Goal: Book appointment/travel/reservation

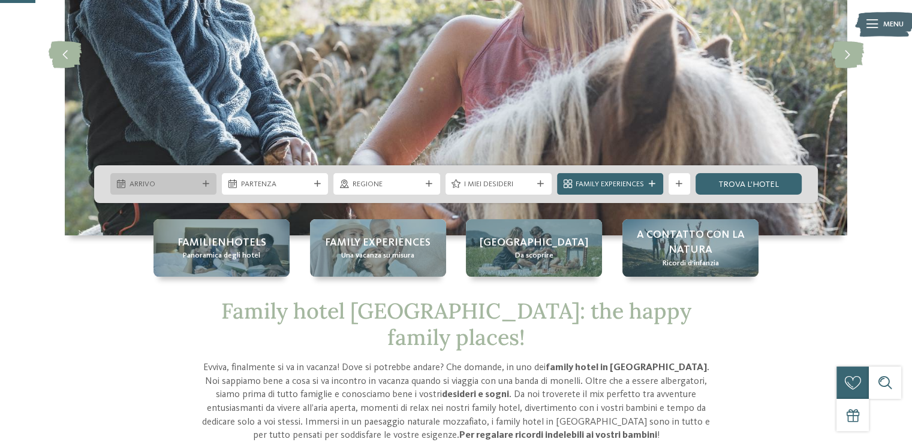
click at [200, 181] on div at bounding box center [205, 184] width 11 height 7
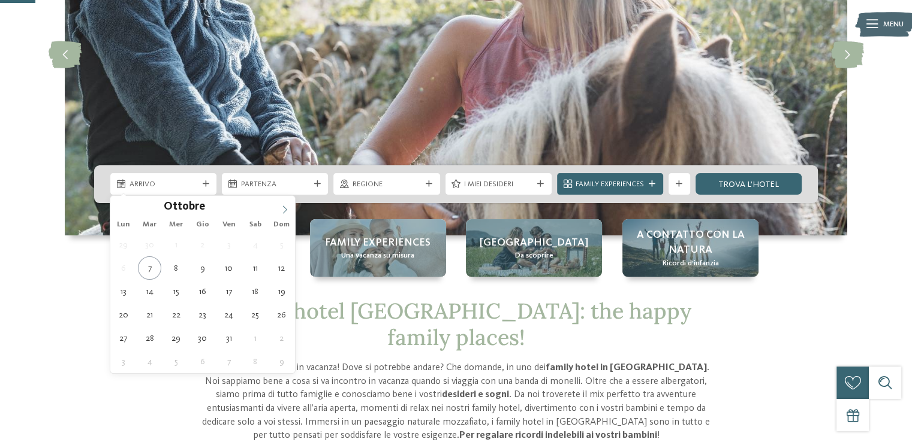
click at [281, 204] on span at bounding box center [285, 206] width 20 height 20
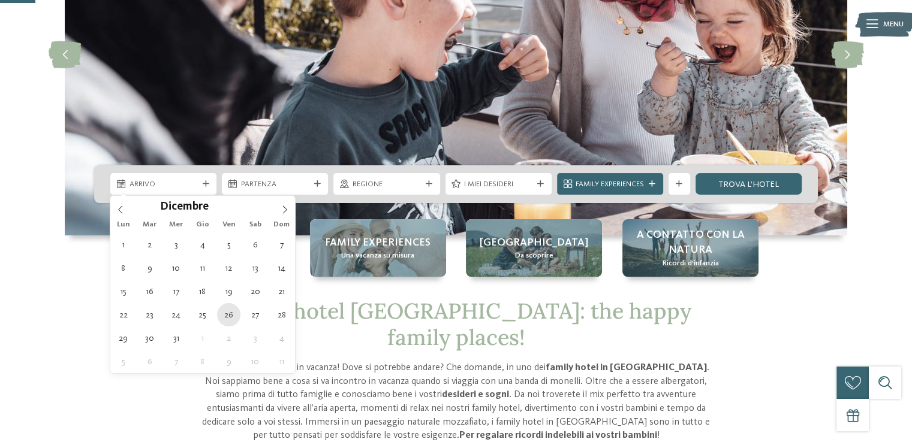
type div "[DATE]"
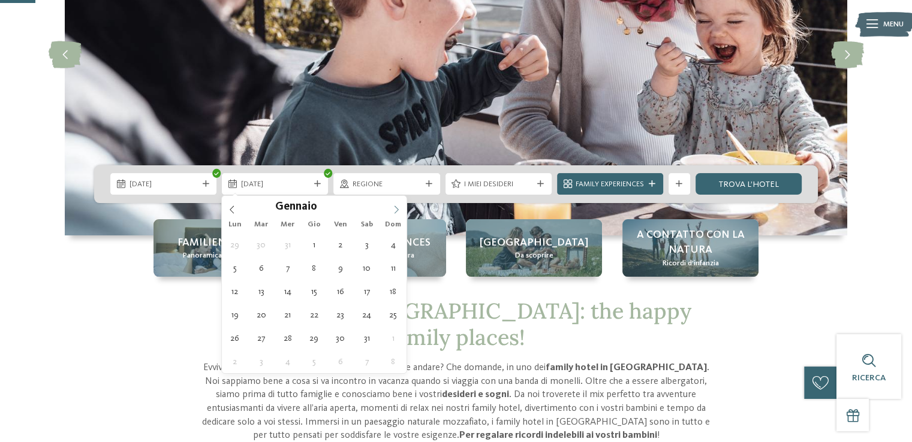
click at [393, 206] on icon at bounding box center [396, 210] width 8 height 8
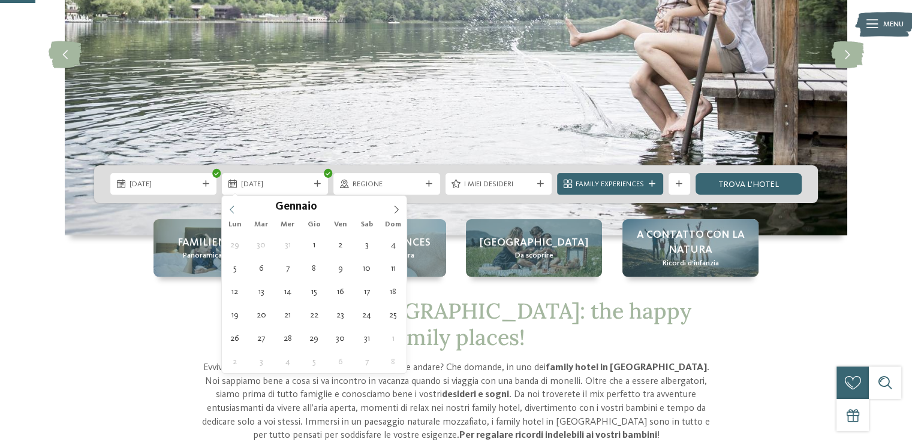
type input "****"
click at [226, 206] on div "Gennaio ****" at bounding box center [314, 206] width 185 height 20
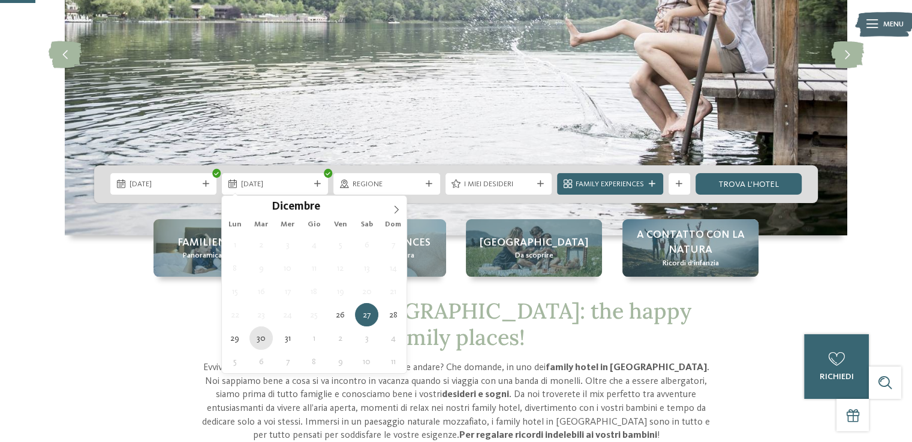
type div "[DATE]"
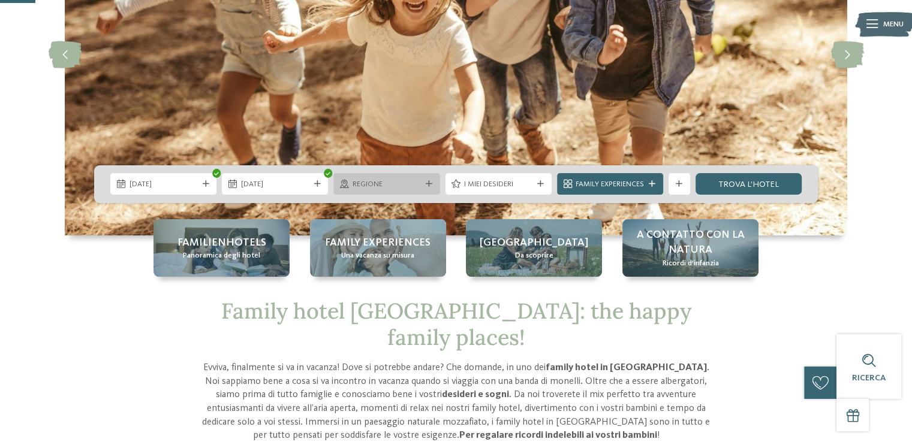
click at [429, 181] on icon at bounding box center [429, 184] width 7 height 7
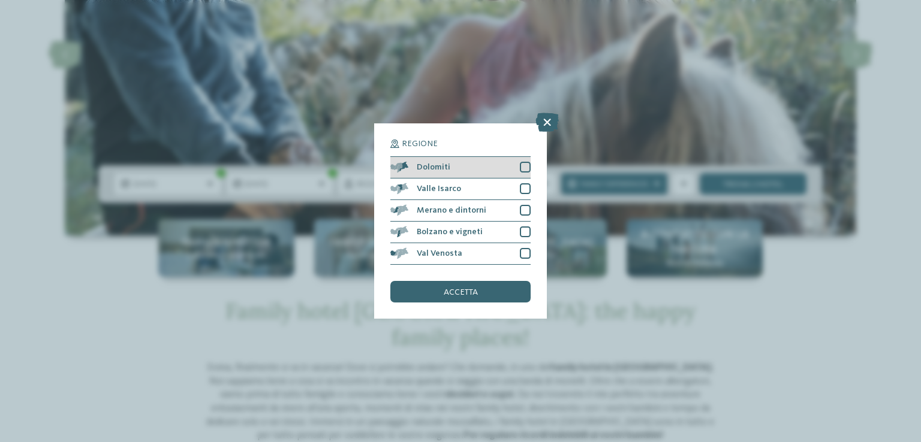
click at [523, 167] on div at bounding box center [525, 167] width 11 height 11
click at [523, 192] on div at bounding box center [525, 188] width 11 height 11
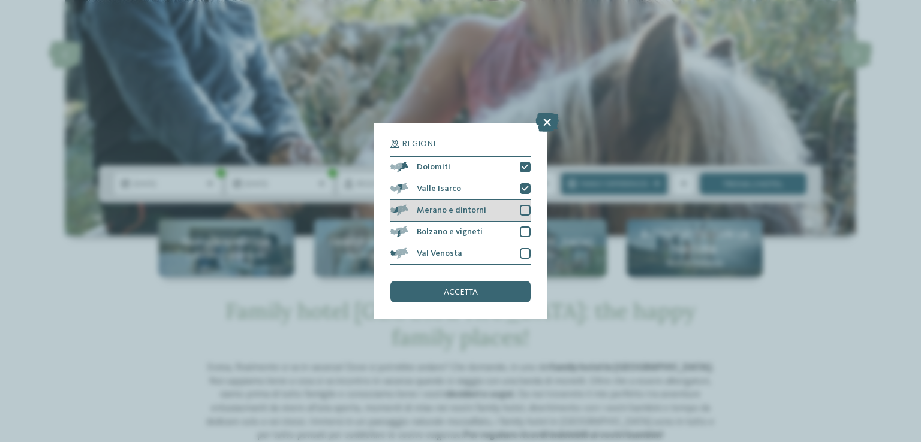
click at [524, 209] on div at bounding box center [525, 210] width 11 height 11
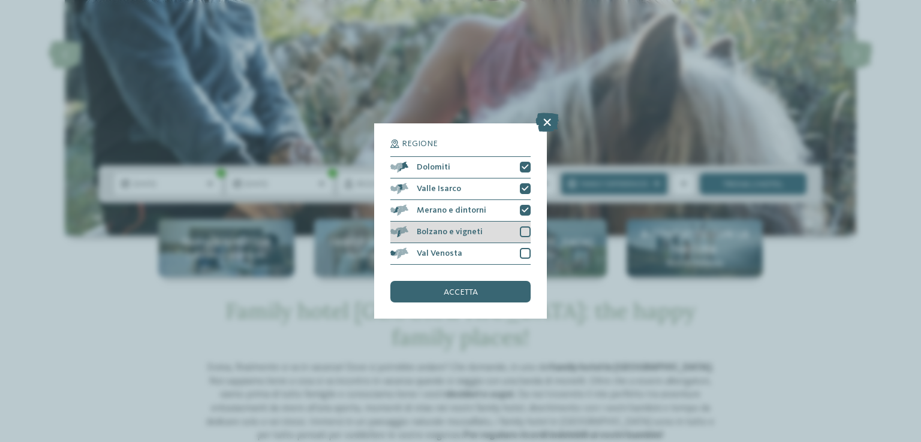
click at [525, 228] on div at bounding box center [525, 232] width 11 height 11
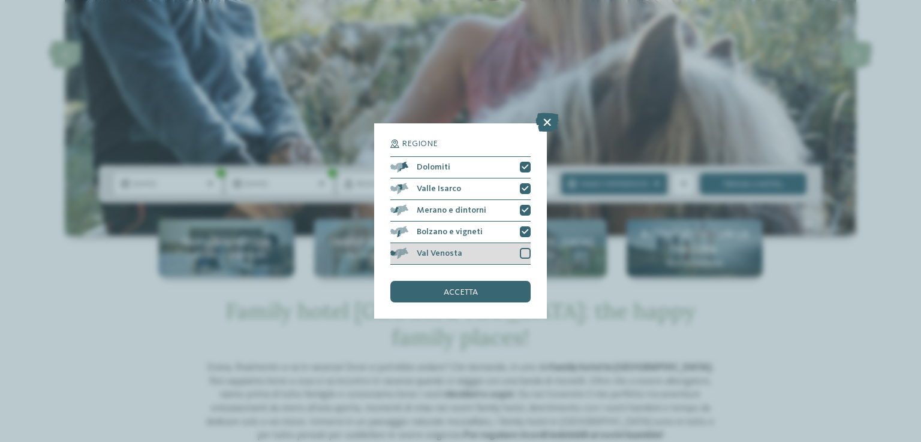
click at [527, 256] on div at bounding box center [525, 253] width 11 height 11
click at [478, 296] on div "accetta" at bounding box center [460, 292] width 140 height 22
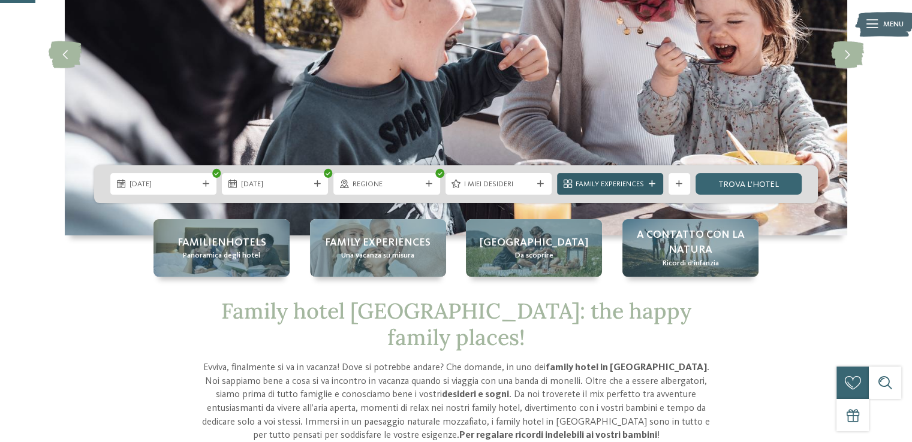
click at [607, 180] on span "Family Experiences" at bounding box center [609, 184] width 68 height 11
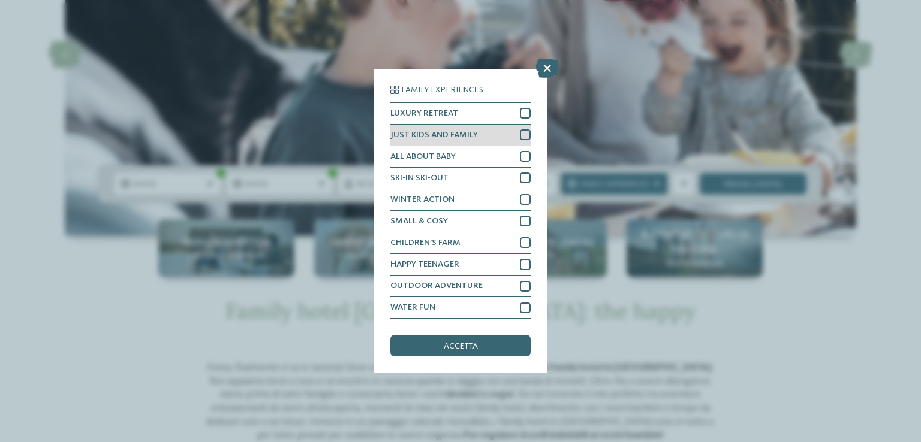
click at [529, 131] on div at bounding box center [525, 134] width 11 height 11
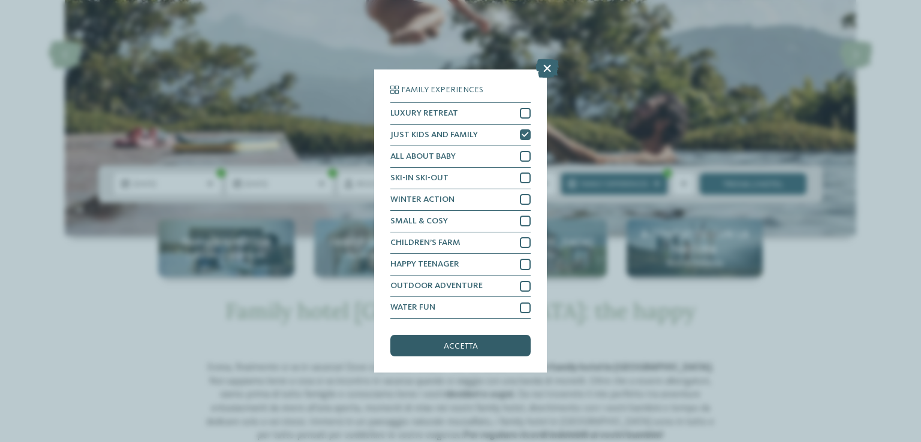
click at [487, 340] on div "accetta" at bounding box center [460, 346] width 140 height 22
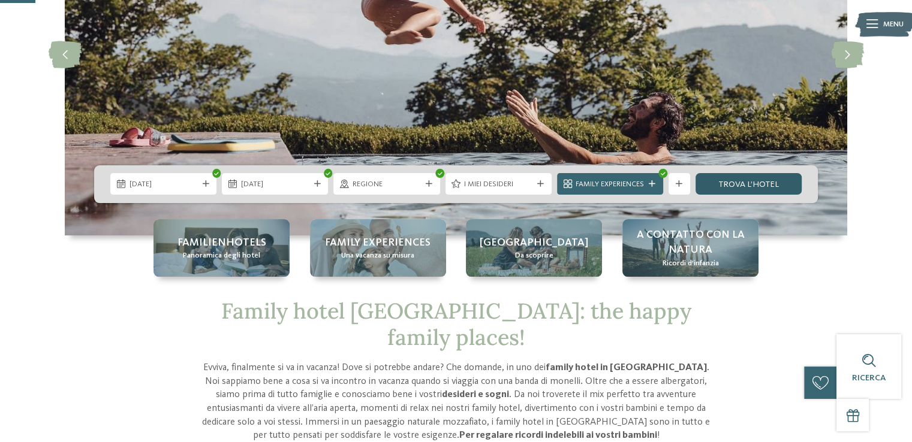
click at [746, 184] on link "trova l’hotel" at bounding box center [748, 184] width 106 height 22
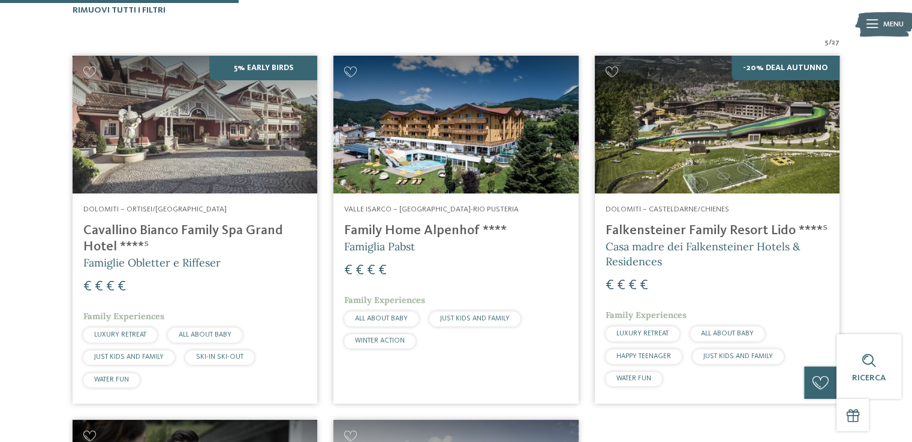
scroll to position [347, 0]
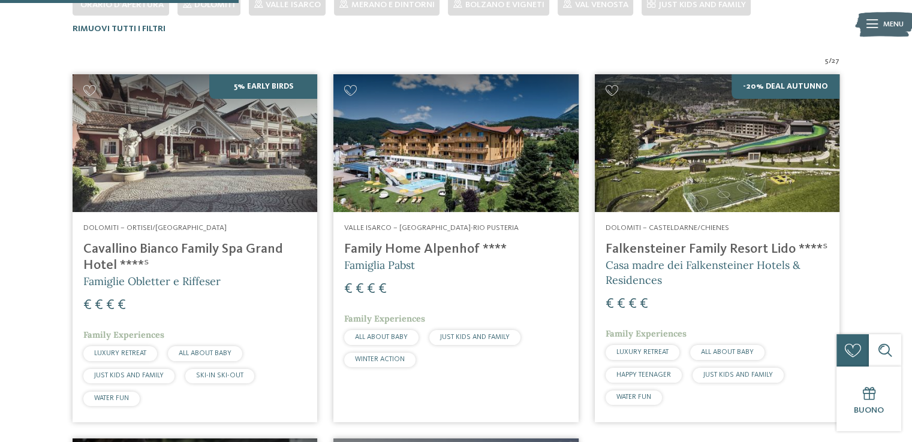
click at [698, 244] on h4 "Falkensteiner Family Resort Lido ****ˢ" at bounding box center [716, 250] width 223 height 16
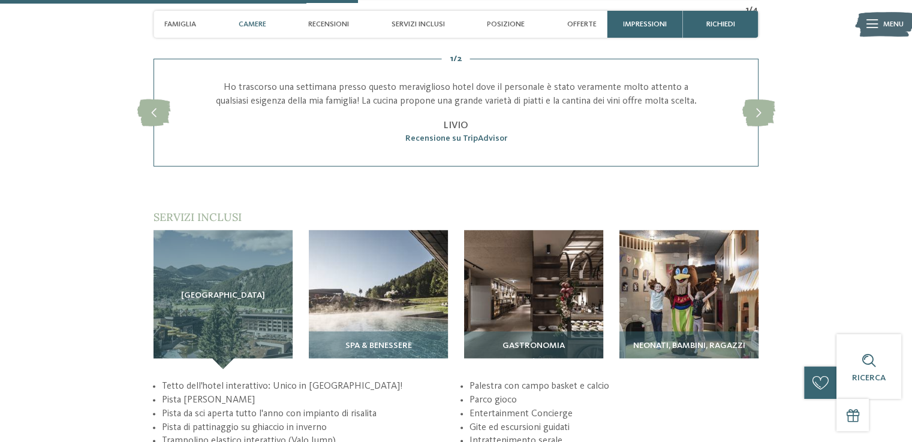
scroll to position [1438, 0]
